Goal: Answer question/provide support: Share knowledge or assist other users

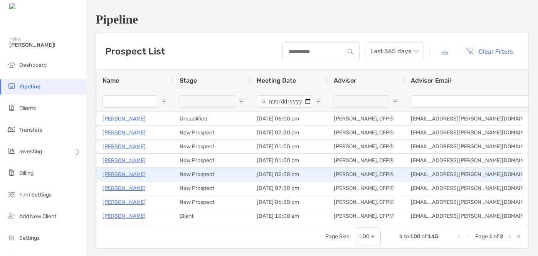
click at [121, 172] on p "Dan Junker" at bounding box center [124, 174] width 43 height 10
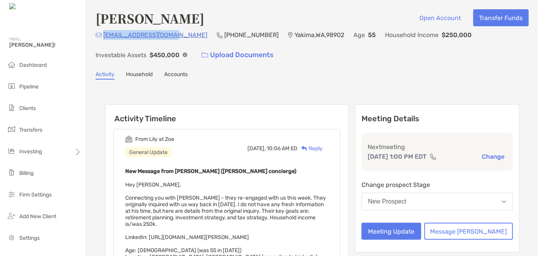
drag, startPoint x: 169, startPoint y: 36, endPoint x: 104, endPoint y: 38, distance: 65.6
click at [104, 38] on div "[EMAIL_ADDRESS][DOMAIN_NAME] (360) 660-[GEOGRAPHIC_DATA] Age [DEMOGRAPHIC_DATA]…" at bounding box center [312, 46] width 433 height 33
copy p "[EMAIL_ADDRESS][DOMAIN_NAME]"
click at [416, 234] on button "Meeting Update" at bounding box center [392, 231] width 60 height 17
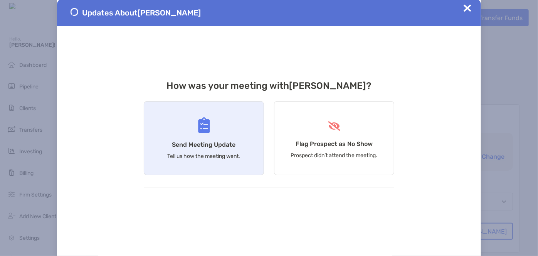
click at [224, 136] on div "Send Meeting Update Tell us how the meeting went." at bounding box center [204, 138] width 120 height 74
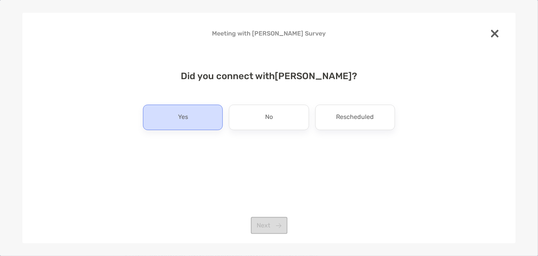
click at [214, 114] on div "Yes" at bounding box center [183, 117] width 80 height 25
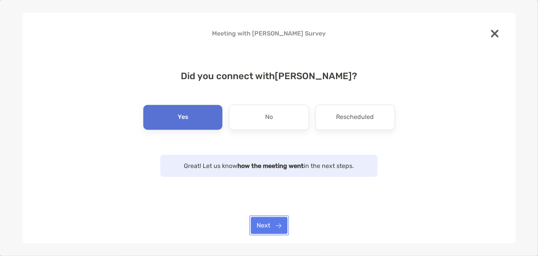
click at [266, 219] on button "Next" at bounding box center [269, 225] width 37 height 17
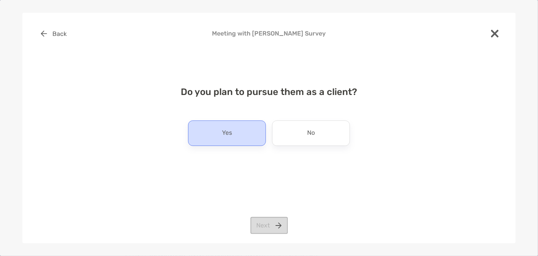
click at [243, 134] on div "Yes" at bounding box center [227, 132] width 78 height 25
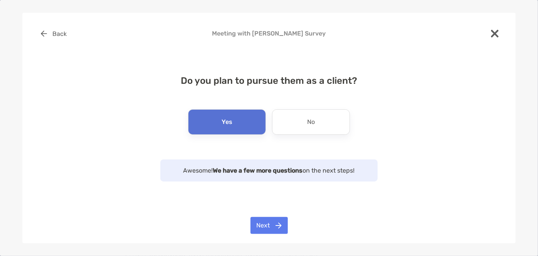
click at [265, 216] on div "Back Meeting with [PERSON_NAME] Survey Do you plan to pursue them as a client? …" at bounding box center [269, 128] width 494 height 230
click at [265, 219] on button "Next" at bounding box center [269, 225] width 37 height 17
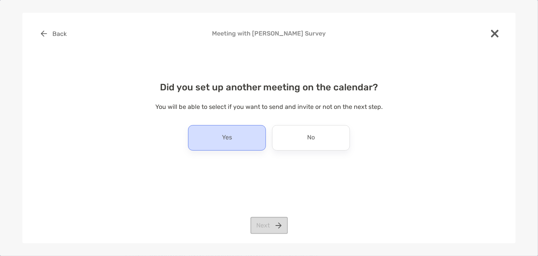
click at [252, 135] on div "Yes" at bounding box center [227, 137] width 78 height 25
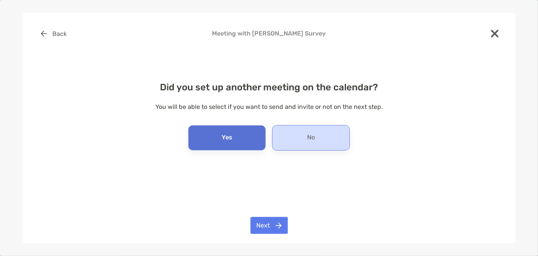
click at [286, 133] on div "No" at bounding box center [311, 137] width 78 height 25
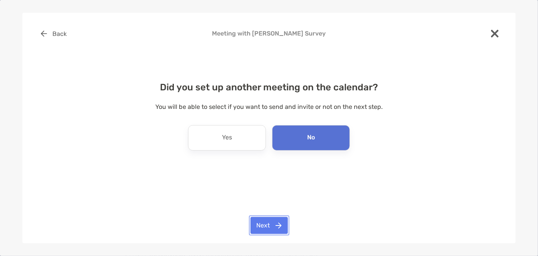
click at [269, 221] on button "Next" at bounding box center [269, 225] width 37 height 17
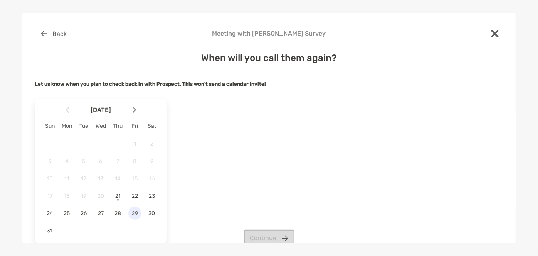
click at [133, 212] on span "29" at bounding box center [134, 213] width 13 height 7
click at [266, 234] on button "Continue" at bounding box center [269, 237] width 51 height 17
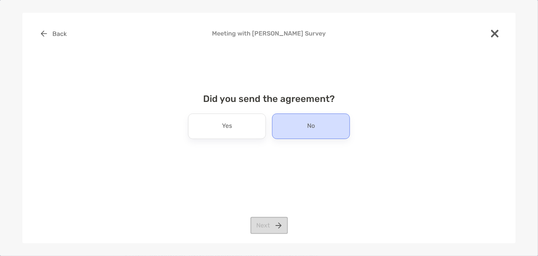
drag, startPoint x: 288, startPoint y: 130, endPoint x: 282, endPoint y: 130, distance: 5.8
click at [282, 130] on div "No" at bounding box center [311, 125] width 78 height 25
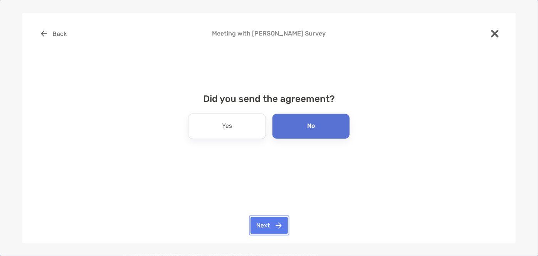
click at [268, 224] on button "Next" at bounding box center [269, 225] width 37 height 17
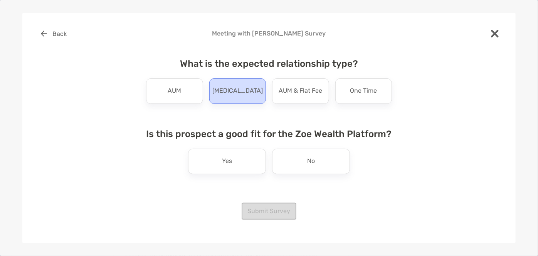
click at [217, 93] on div "[MEDICAL_DATA]" at bounding box center [237, 90] width 57 height 25
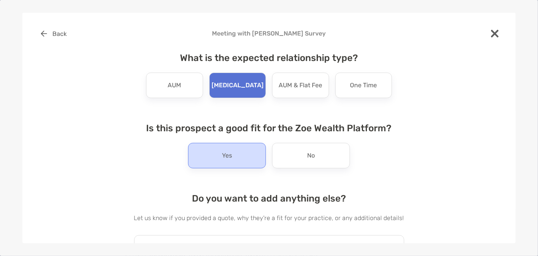
click at [245, 164] on div "Yes" at bounding box center [227, 155] width 78 height 25
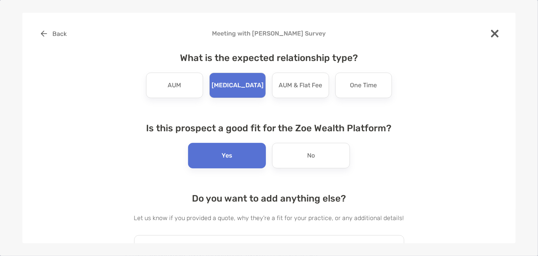
scroll to position [51, 0]
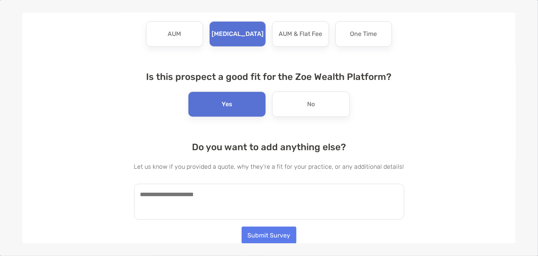
click at [239, 179] on div "Do you want to add anything else? Let us know if you provided a quote, why they…" at bounding box center [269, 181] width 270 height 78
click at [230, 196] on textarea at bounding box center [269, 202] width 270 height 36
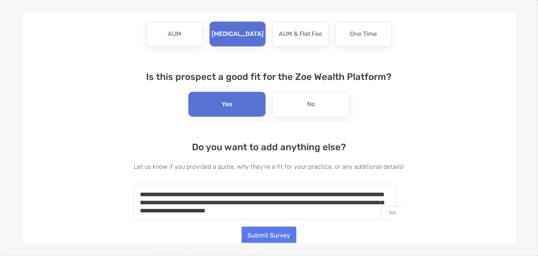
type textarea "**********"
click at [260, 233] on button "Submit Survey" at bounding box center [269, 234] width 55 height 17
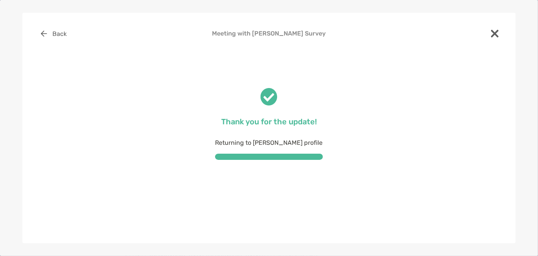
scroll to position [0, 0]
